Goal: Transaction & Acquisition: Purchase product/service

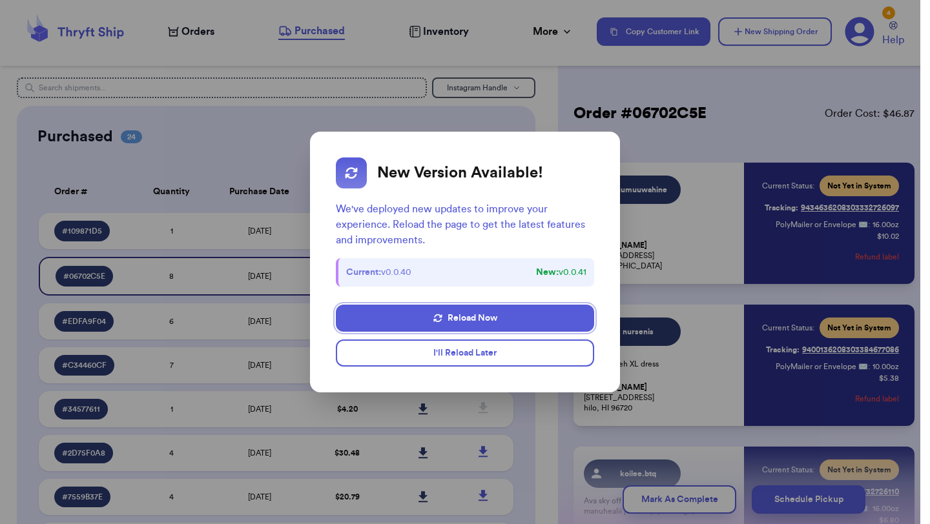
scroll to position [409, 0]
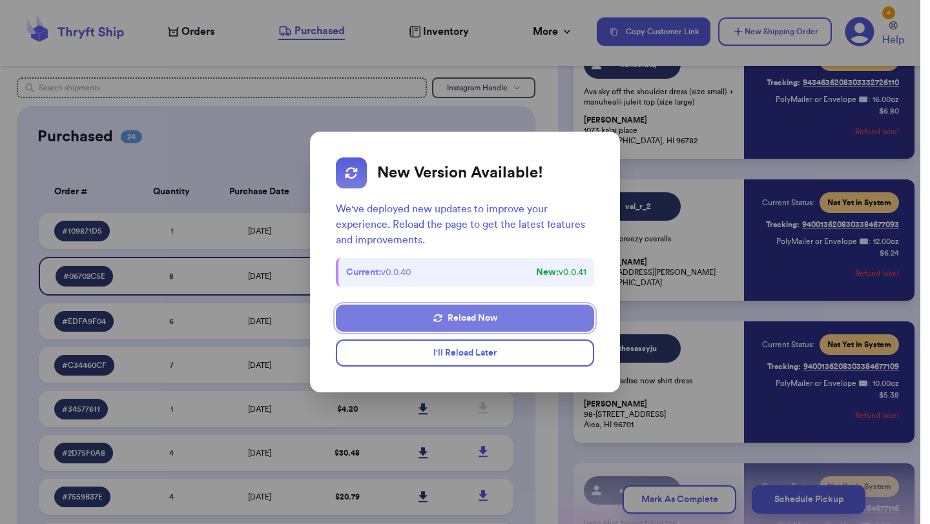
click at [505, 318] on button "Reload Now" at bounding box center [465, 318] width 258 height 27
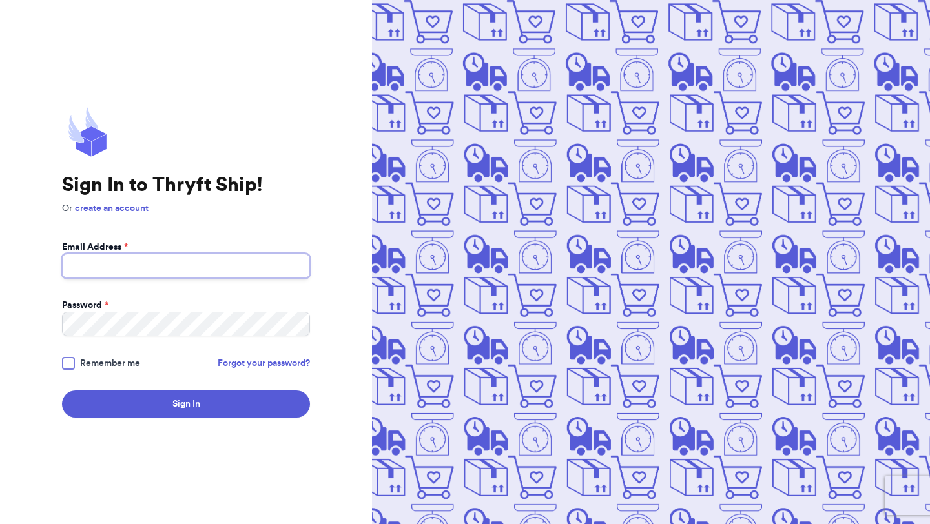
click at [223, 269] on input "Email Address *" at bounding box center [186, 266] width 248 height 25
type input "[EMAIL_ADDRESS][DOMAIN_NAME]"
click at [67, 359] on div at bounding box center [68, 363] width 13 height 13
click at [0, 0] on input "Remember me" at bounding box center [0, 0] width 0 height 0
click at [62, 391] on button "Sign In" at bounding box center [186, 404] width 248 height 27
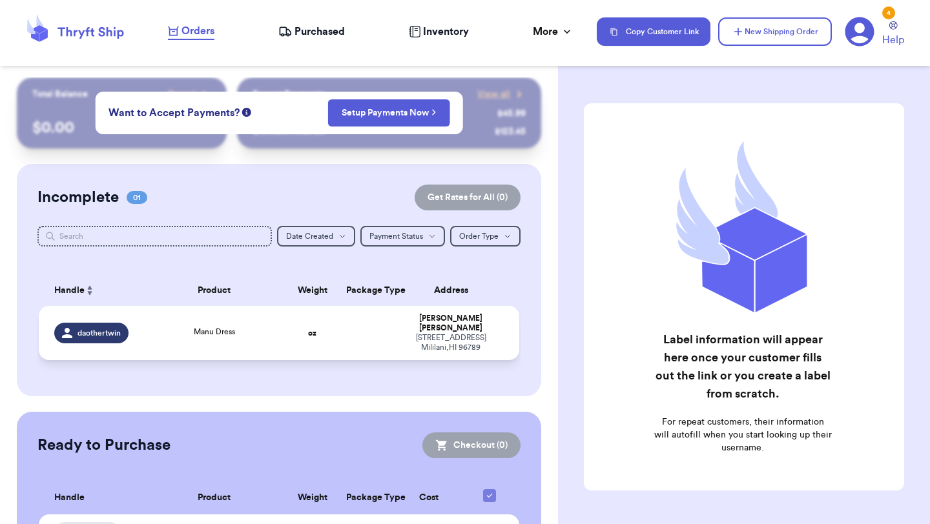
click at [473, 333] on div "[STREET_ADDRESS]" at bounding box center [451, 342] width 106 height 19
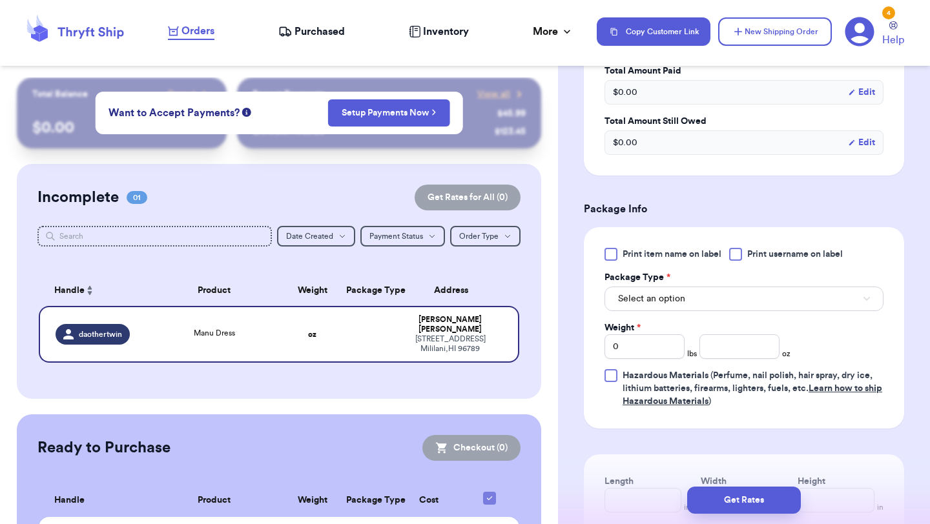
scroll to position [437, 0]
click at [762, 333] on input "number" at bounding box center [740, 345] width 80 height 25
type input "12"
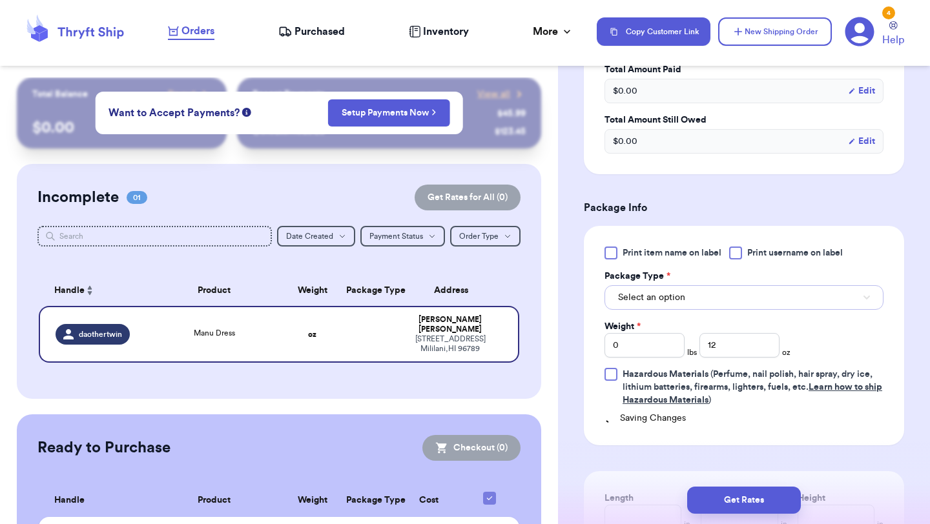
click at [751, 286] on button "Select an option" at bounding box center [744, 297] width 279 height 25
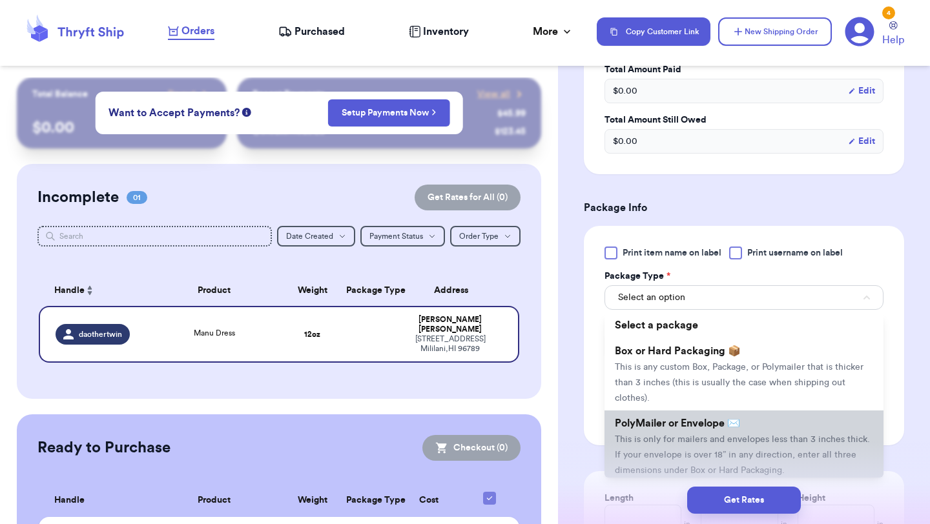
click at [687, 433] on li "PolyMailer or Envelope ✉️ This is only for mailers and envelopes less than 3 in…" at bounding box center [744, 447] width 279 height 72
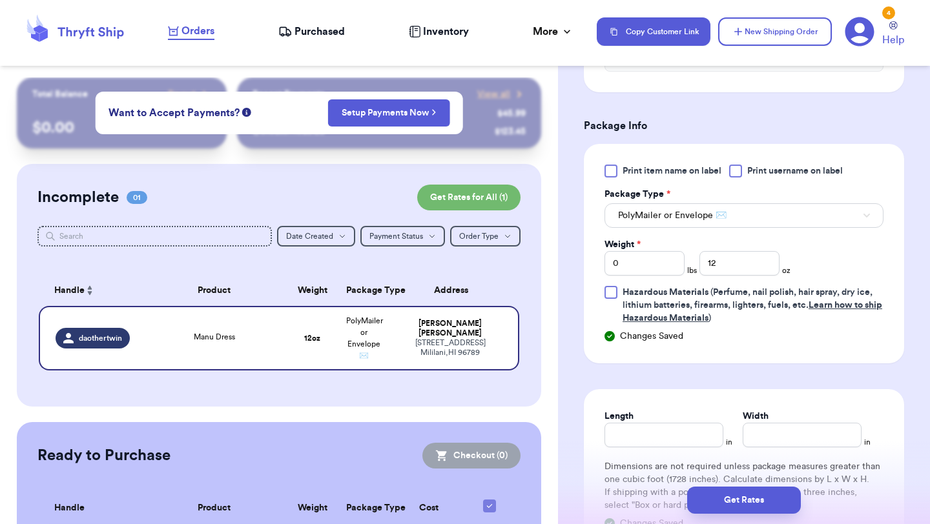
scroll to position [688, 0]
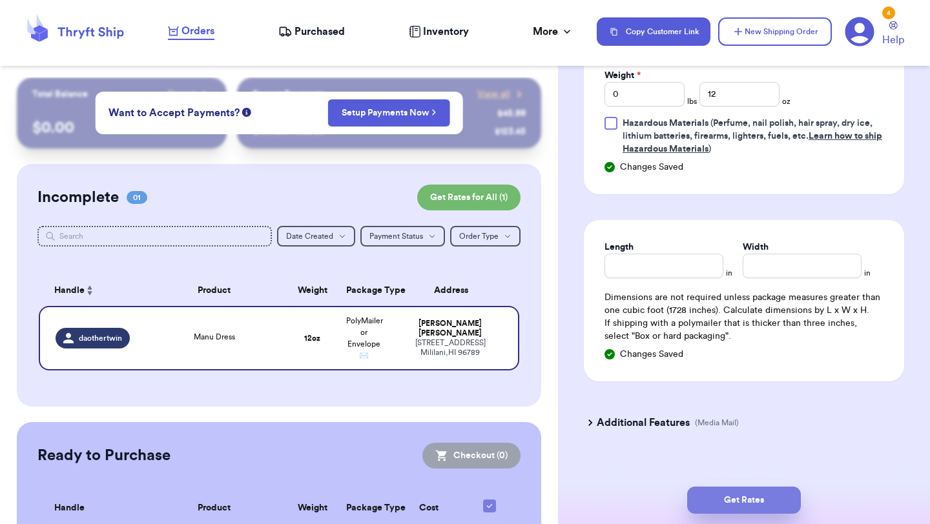
click at [732, 501] on button "Get Rates" at bounding box center [744, 500] width 114 height 27
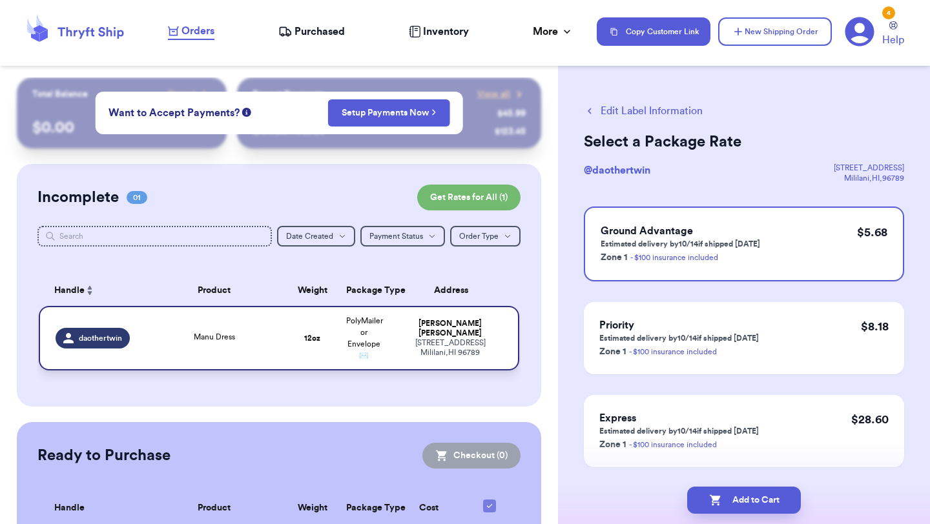
scroll to position [87, 0]
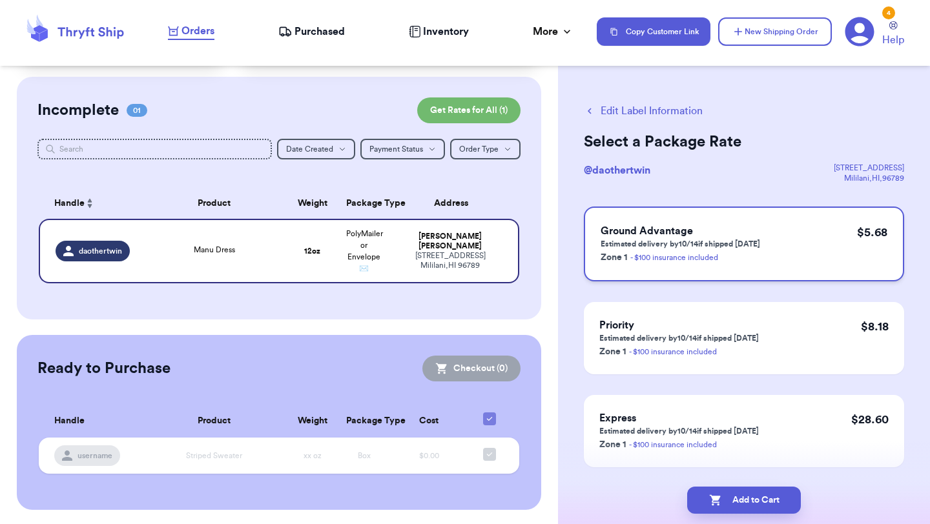
click at [701, 225] on h3 "Ground Advantage" at bounding box center [681, 231] width 160 height 16
click at [727, 508] on button "Add to Cart" at bounding box center [744, 500] width 114 height 27
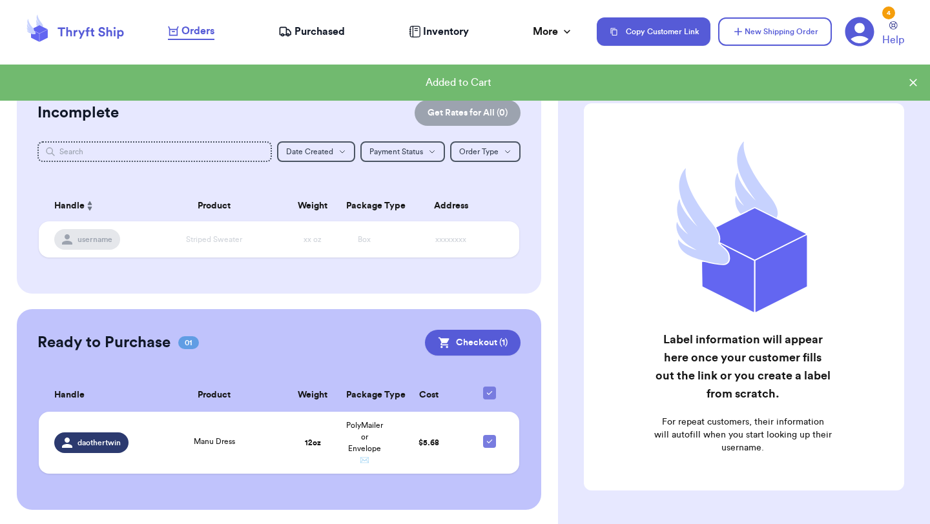
scroll to position [57, 0]
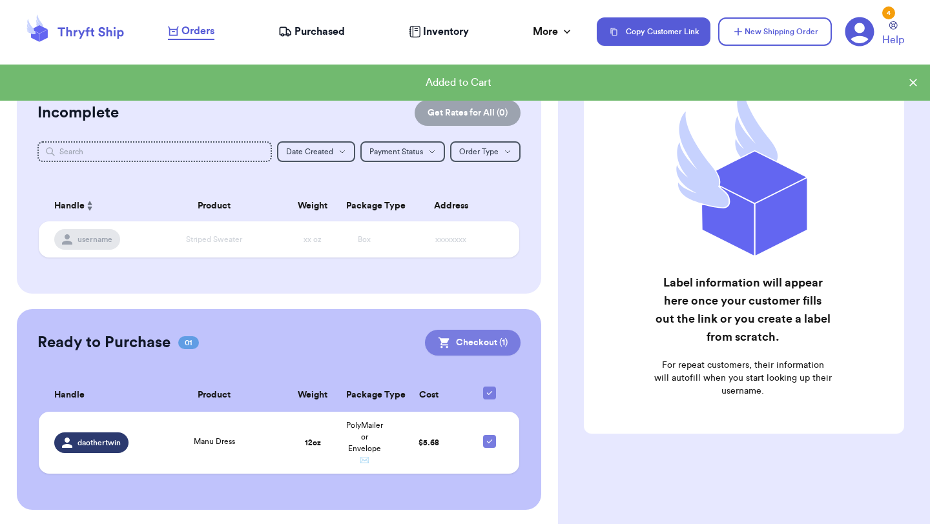
click at [461, 340] on button "Checkout ( 1 )" at bounding box center [473, 343] width 96 height 26
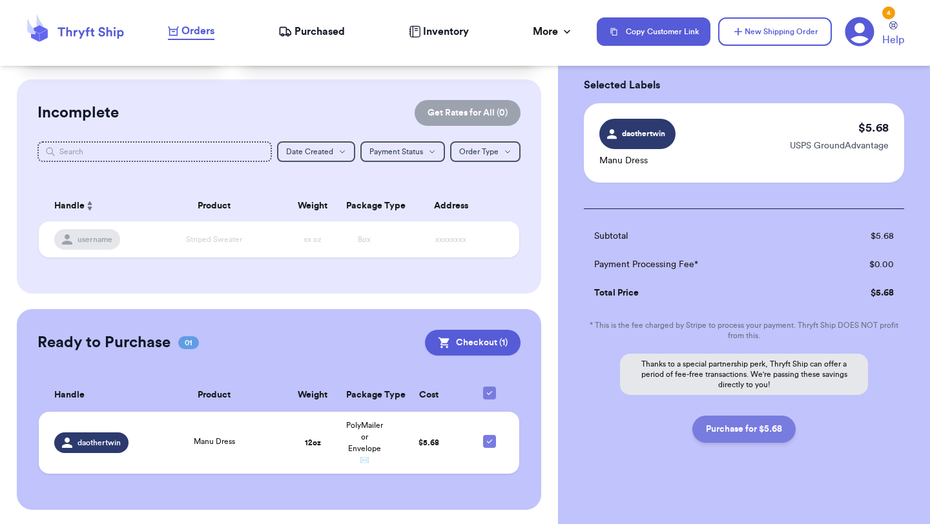
click at [737, 435] on button "Purchase for $5.68" at bounding box center [743, 429] width 103 height 27
checkbox input "false"
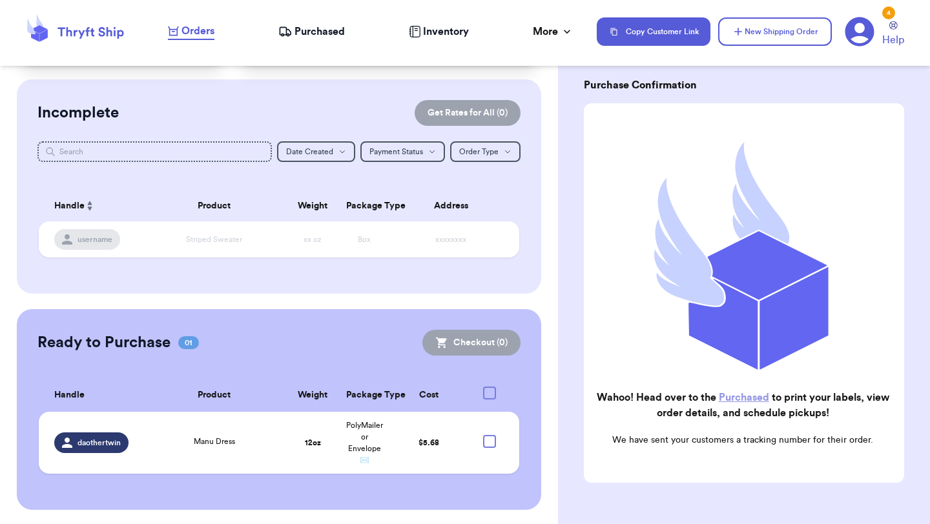
checkbox input "true"
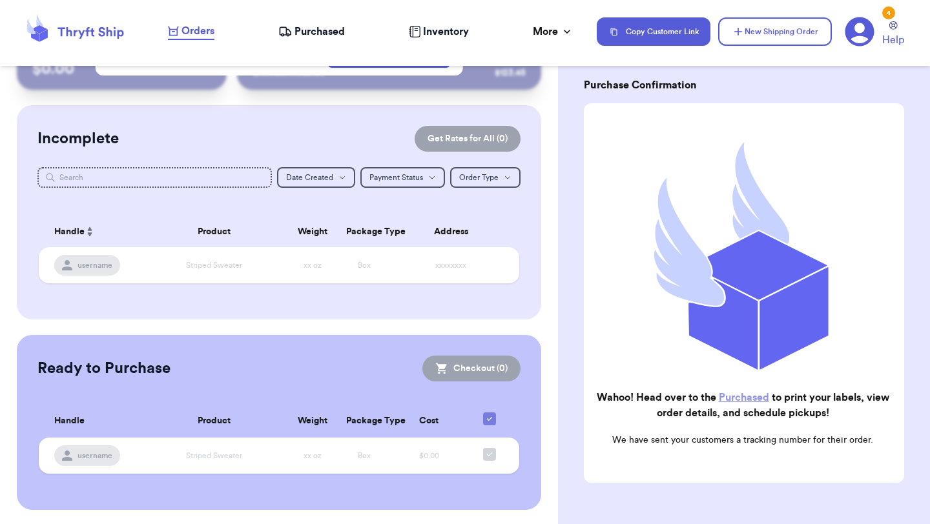
scroll to position [0, 0]
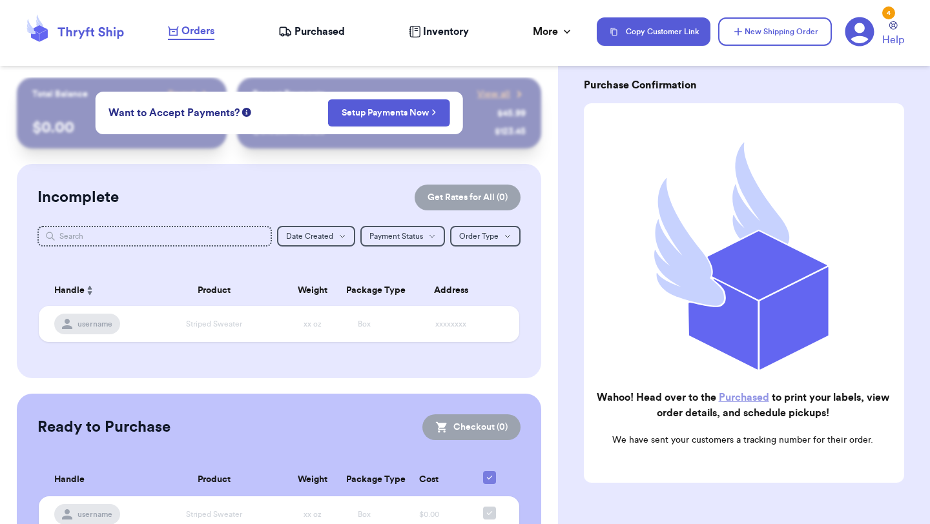
click at [331, 45] on nav "Orders Purchased Inventory More Stats Completed Orders Payments Payouts Copy Cu…" at bounding box center [542, 31] width 775 height 43
click at [321, 30] on span "Purchased" at bounding box center [320, 32] width 50 height 16
